Goal: Information Seeking & Learning: Find contact information

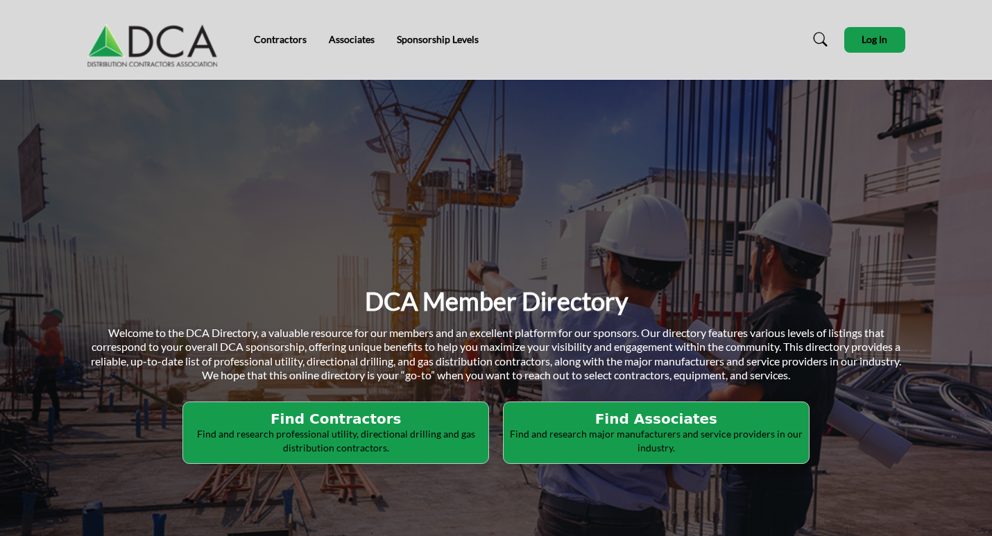
drag, startPoint x: 338, startPoint y: 427, endPoint x: 300, endPoint y: 421, distance: 37.9
drag, startPoint x: 300, startPoint y: 421, endPoint x: 291, endPoint y: 425, distance: 10.6
click at [291, 425] on h2 "Find Contractors" at bounding box center [335, 419] width 297 height 17
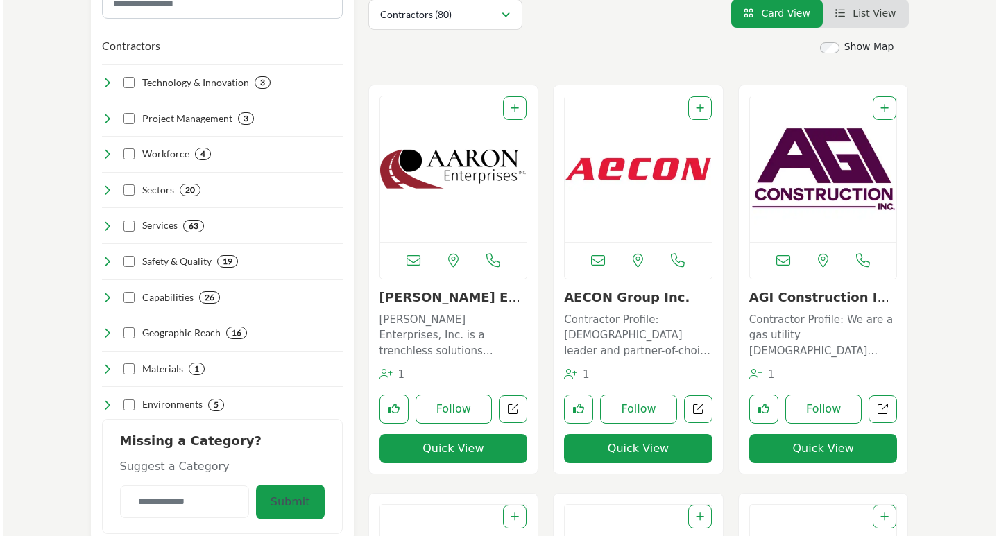
scroll to position [347, 0]
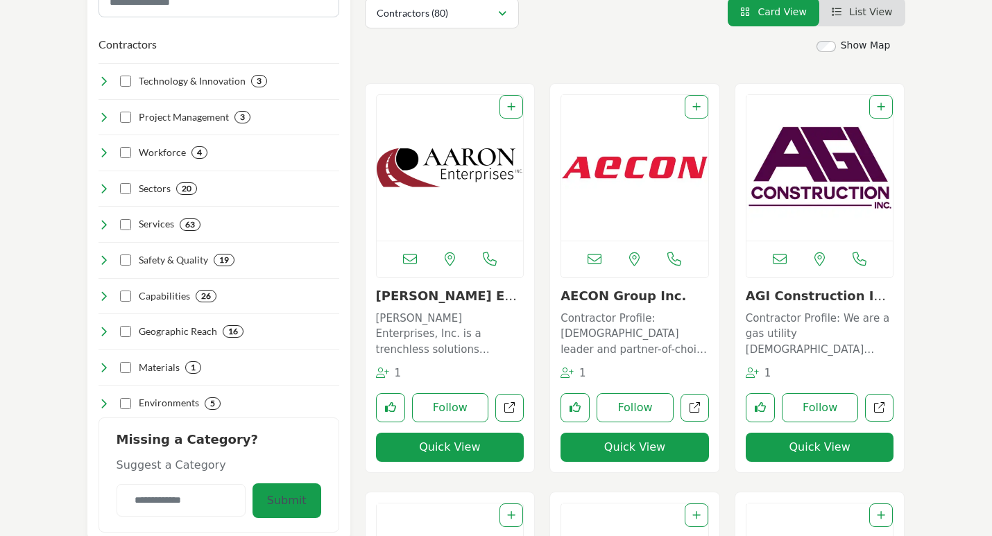
click at [474, 447] on button "Quick View" at bounding box center [450, 447] width 148 height 29
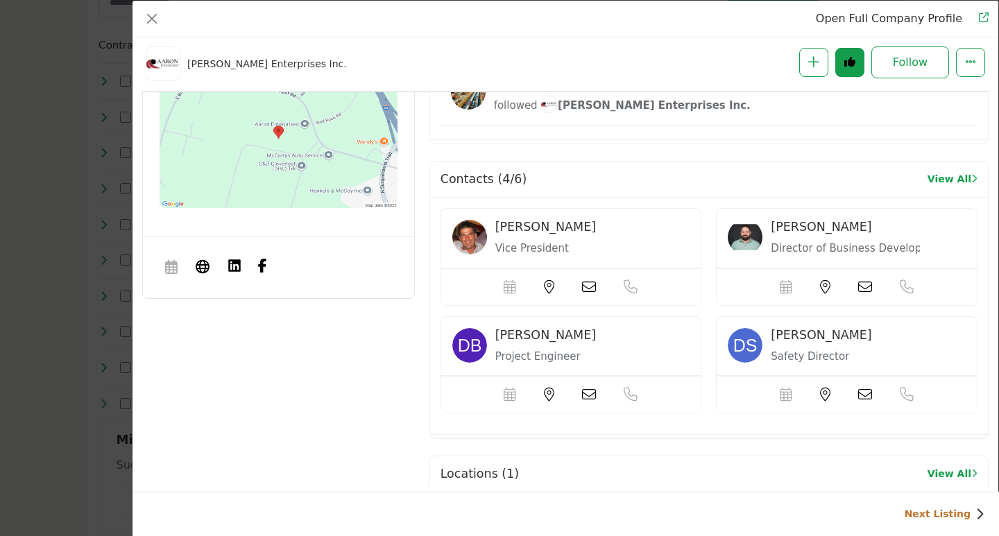
scroll to position [1460, 0]
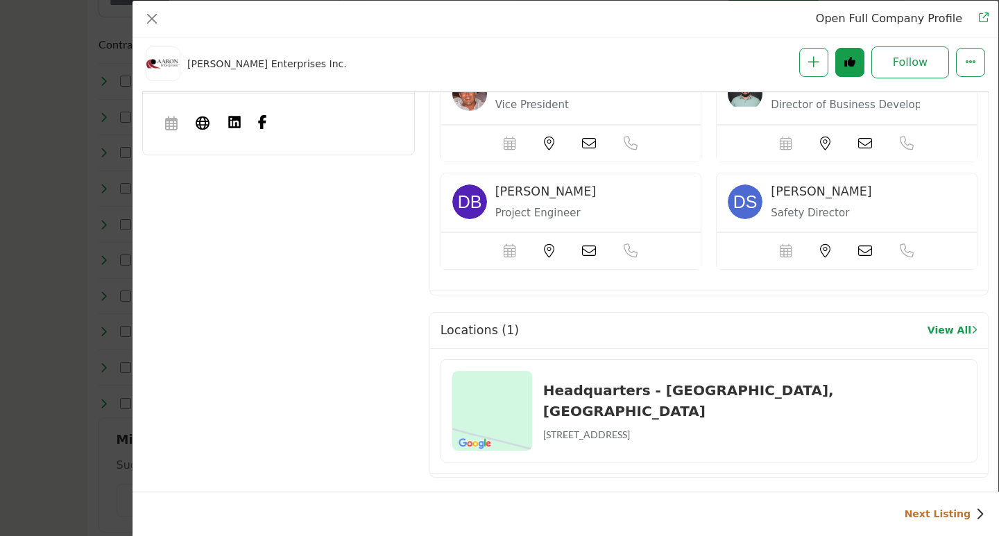
click at [587, 244] on icon "Company Data Modal" at bounding box center [589, 251] width 14 height 14
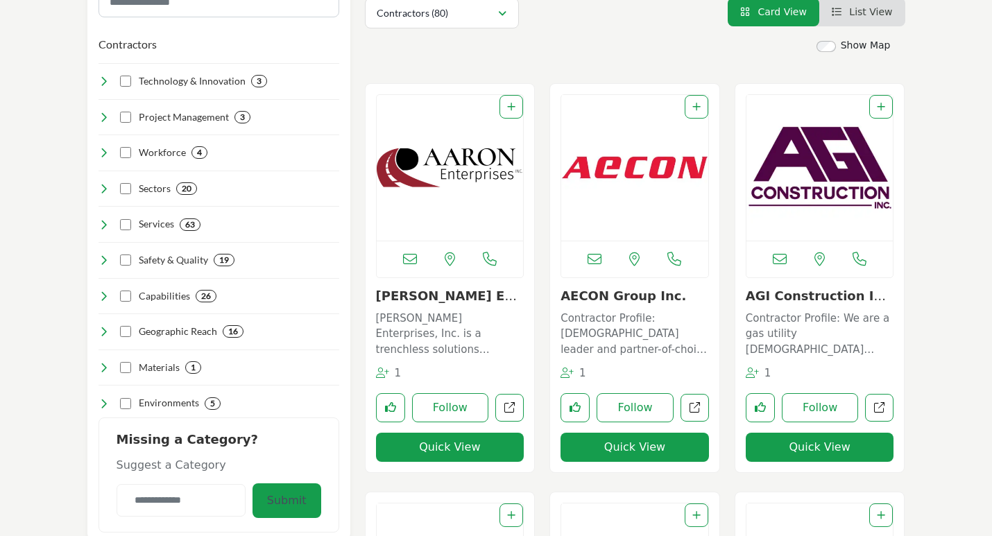
scroll to position [139, 0]
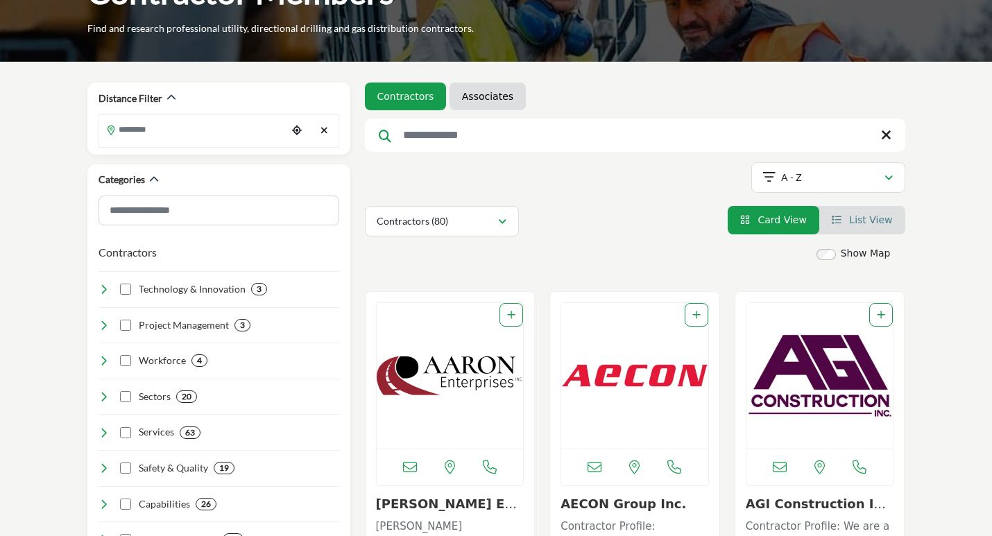
click at [849, 219] on link "List View" at bounding box center [862, 219] width 61 height 11
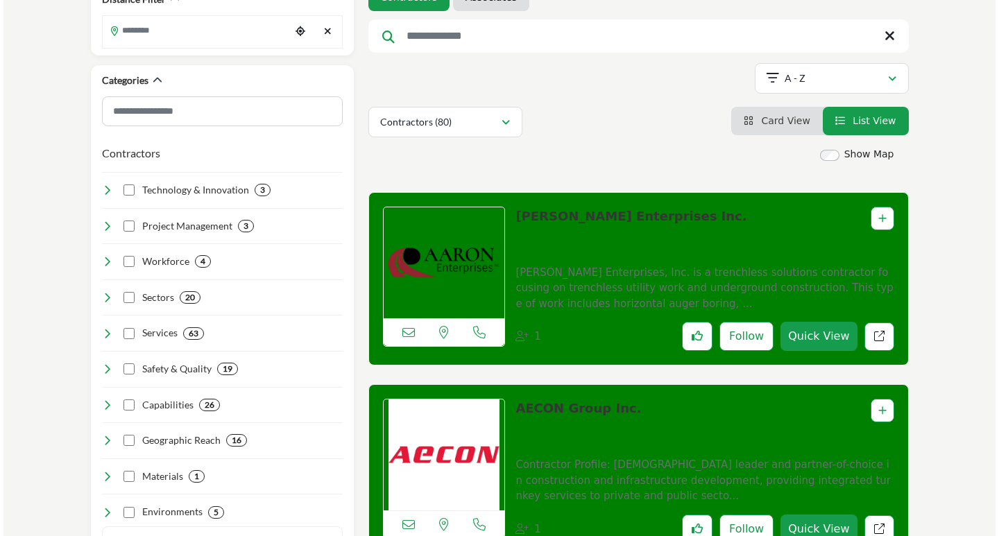
scroll to position [277, 0]
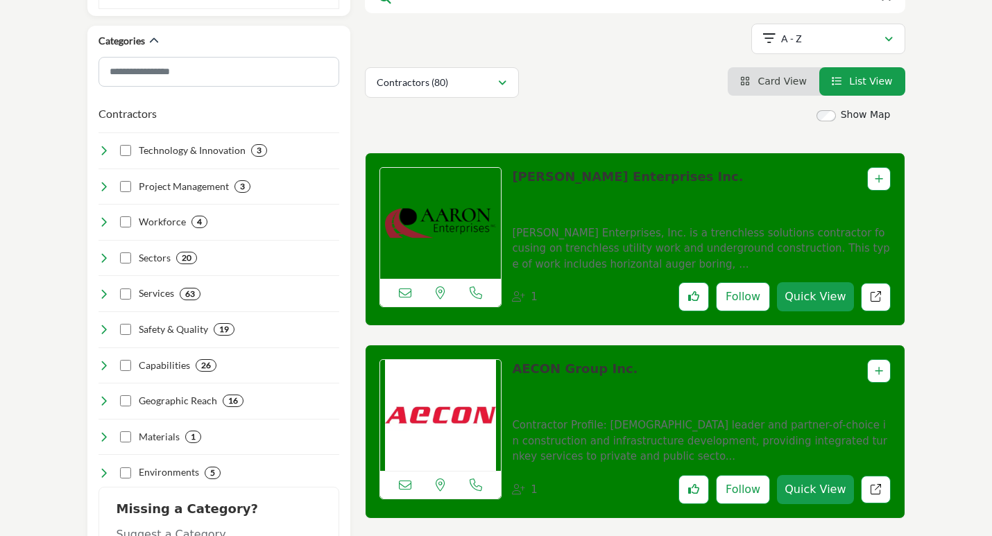
click at [807, 298] on button "Quick View" at bounding box center [815, 296] width 76 height 29
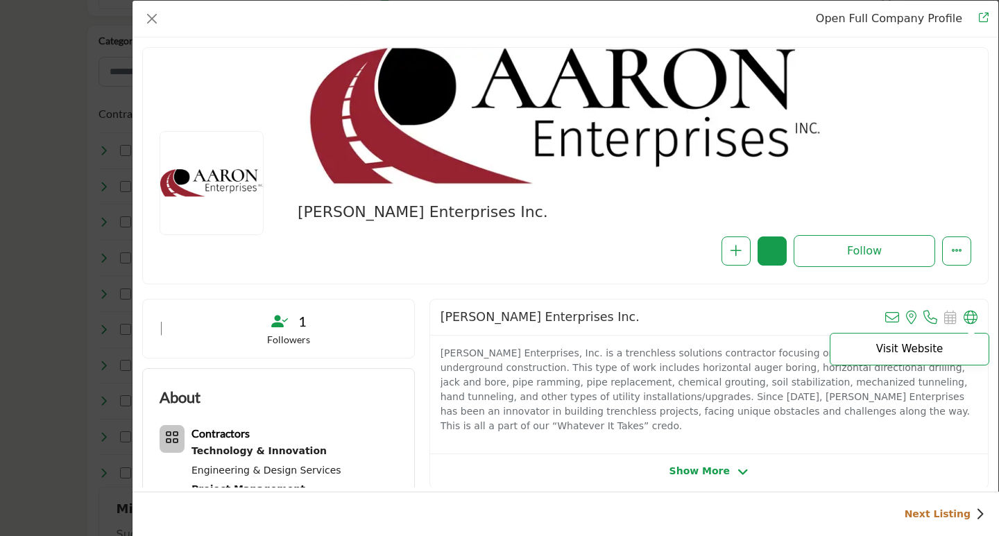
click at [963, 317] on icon "Company Data Modal" at bounding box center [970, 318] width 14 height 14
click at [888, 318] on icon "Company Data Modal" at bounding box center [892, 318] width 14 height 14
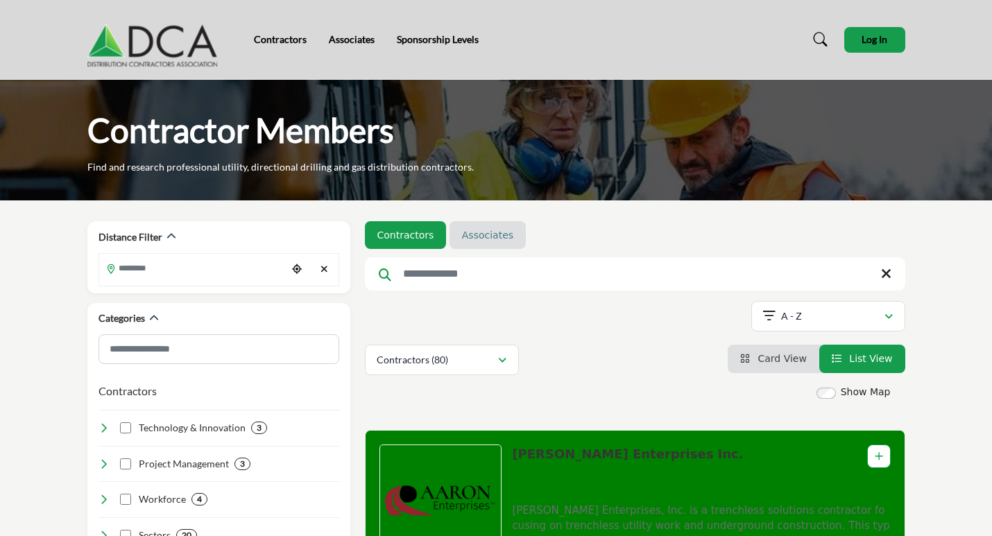
click at [480, 242] on link "Associates" at bounding box center [487, 235] width 51 height 14
click at [504, 366] on icon "button" at bounding box center [502, 361] width 8 height 10
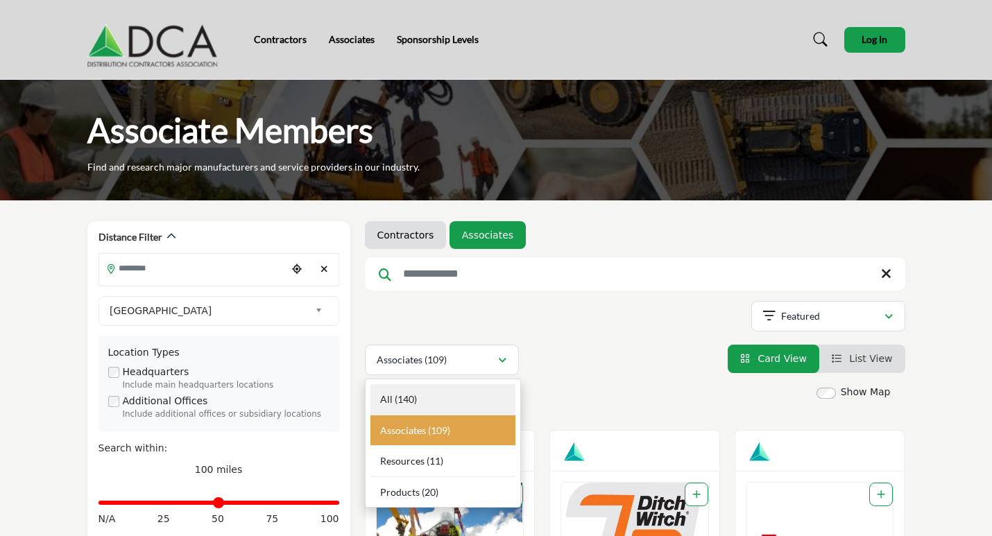
click at [400, 395] on b "(140)" at bounding box center [406, 399] width 22 height 12
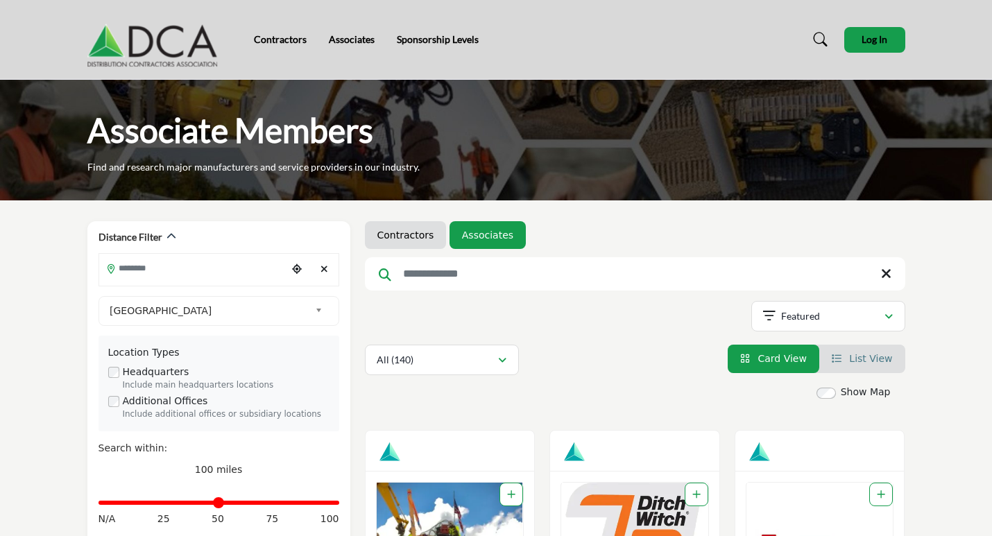
click at [841, 363] on icon "View List" at bounding box center [837, 359] width 10 height 10
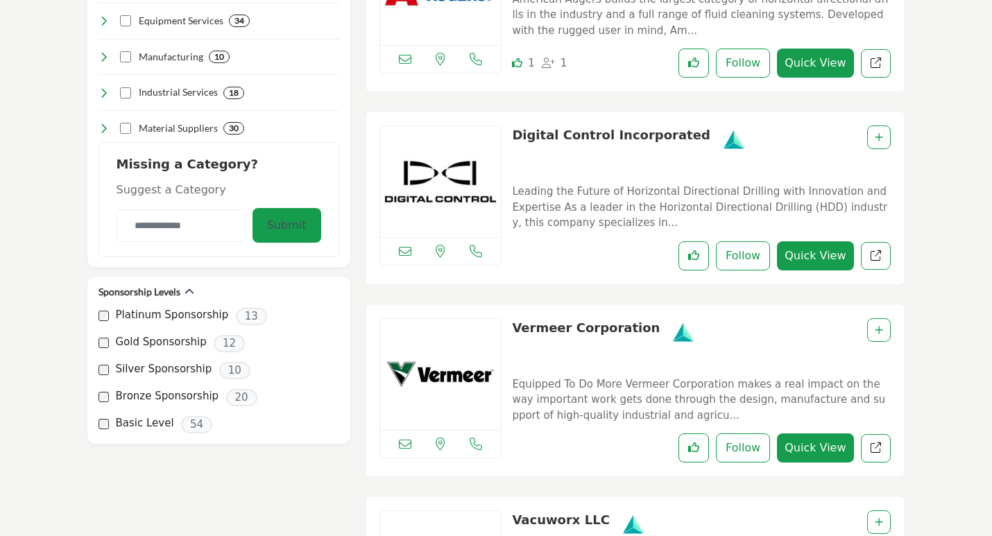
scroll to position [108, 0]
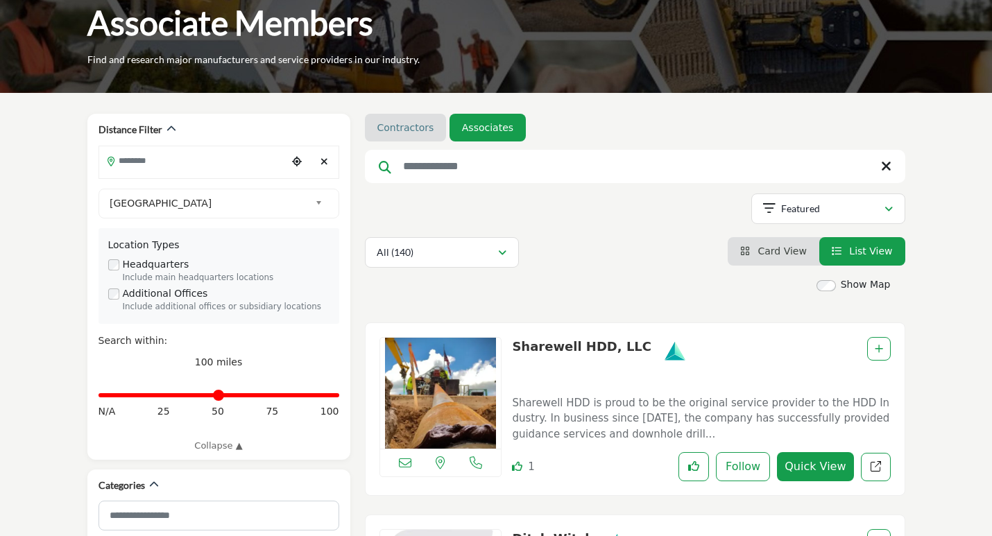
click at [399, 135] on link "Contractors" at bounding box center [405, 128] width 57 height 14
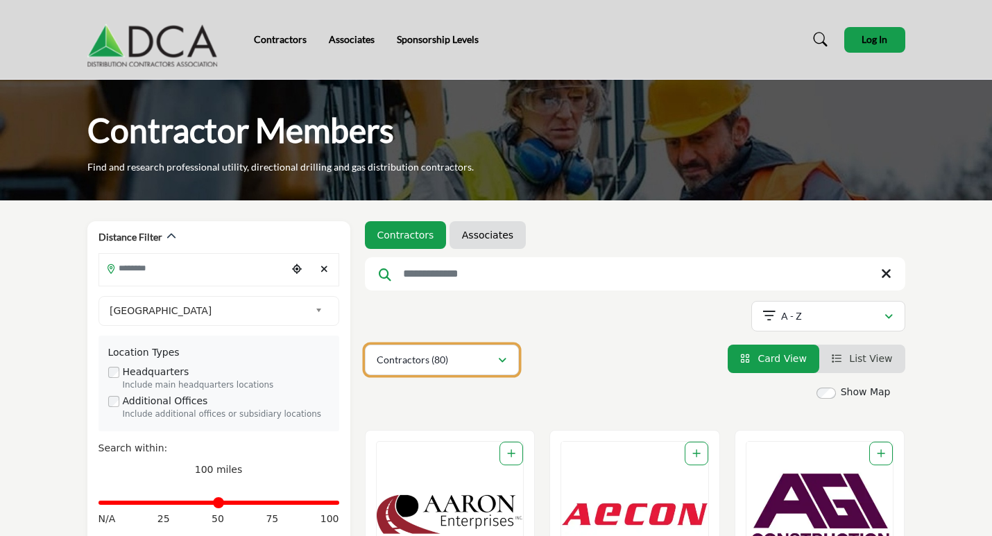
click at [503, 366] on icon "button" at bounding box center [502, 361] width 8 height 10
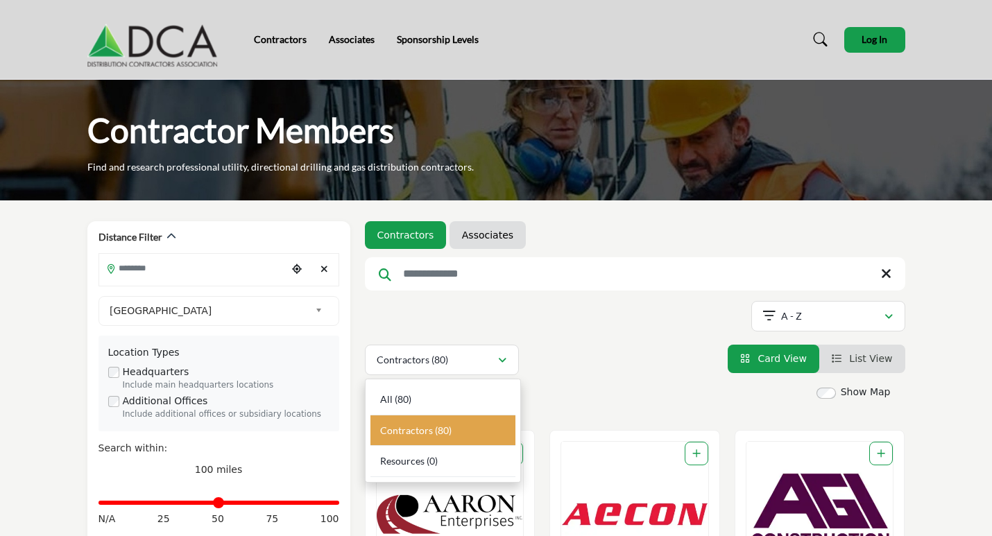
click at [637, 341] on div "Contractors Associates Searched Term" at bounding box center [635, 298] width 540 height 154
